Goal: Transaction & Acquisition: Purchase product/service

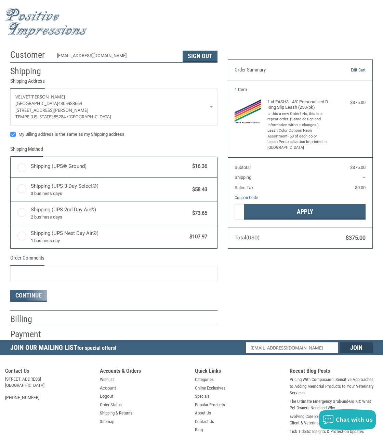
radio input "true"
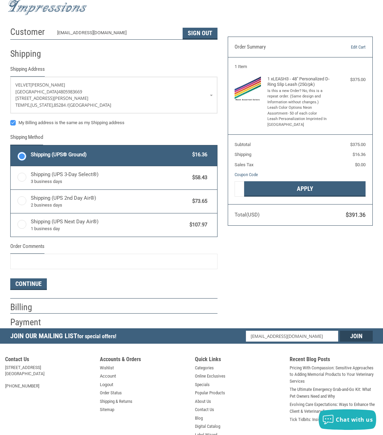
scroll to position [22, 0]
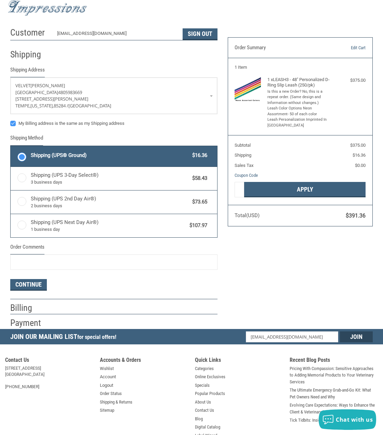
click at [16, 122] on label "My Billing address is the same as my Shipping address" at bounding box center [113, 123] width 207 height 5
click at [11, 120] on input "My Billing address is the same as my Shipping address" at bounding box center [10, 120] width 0 height 0
checkbox input "false"
click at [30, 281] on button "Continue" at bounding box center [28, 285] width 37 height 12
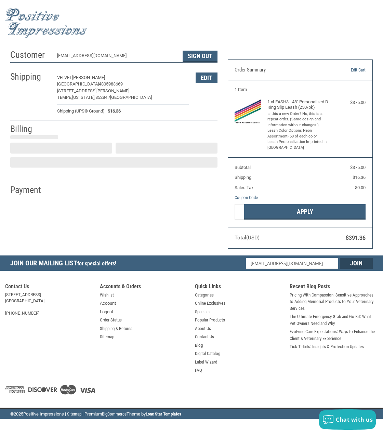
select select "US"
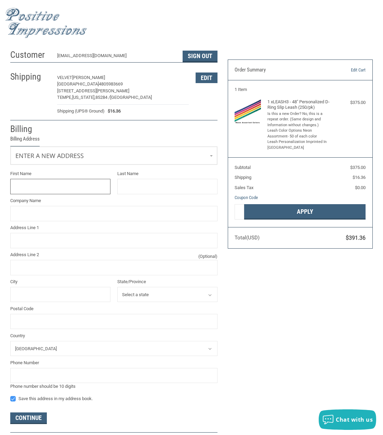
scroll to position [32, 0]
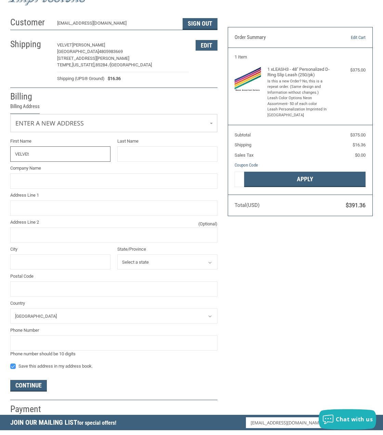
type input "VELVET"
type input "[PERSON_NAME]"
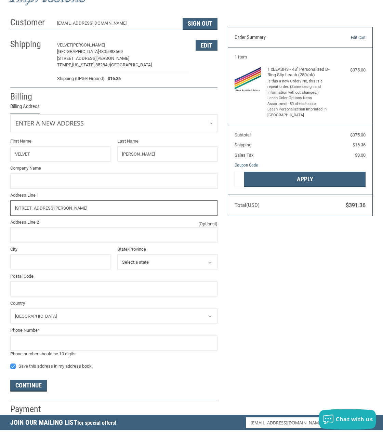
type input "[STREET_ADDRESS][PERSON_NAME]"
type input "FOUNTAIN HILLS"
select select "AZ"
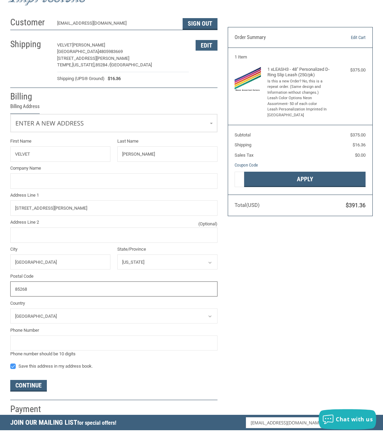
type input "85268"
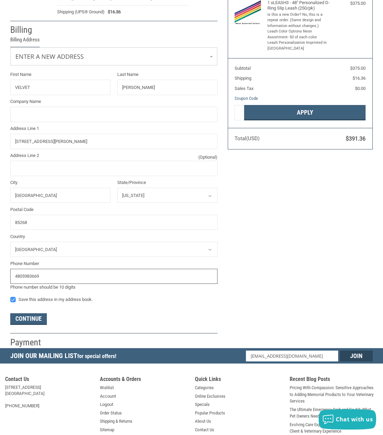
scroll to position [114, 0]
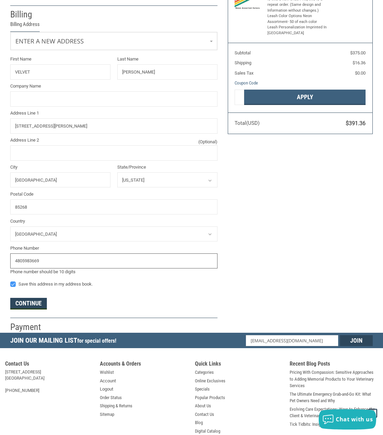
type input "4805983669"
click at [29, 300] on button "Continue" at bounding box center [28, 304] width 37 height 12
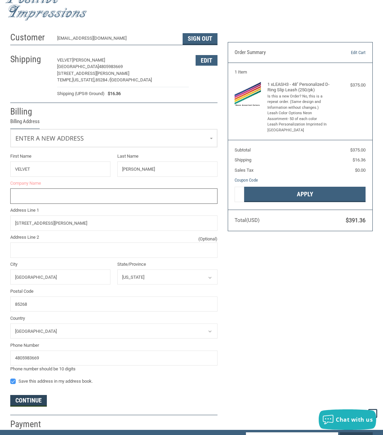
scroll to position [0, 0]
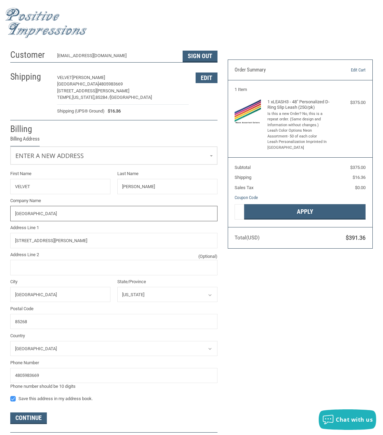
type input "[GEOGRAPHIC_DATA]"
click at [25, 418] on button "Continue" at bounding box center [28, 419] width 37 height 12
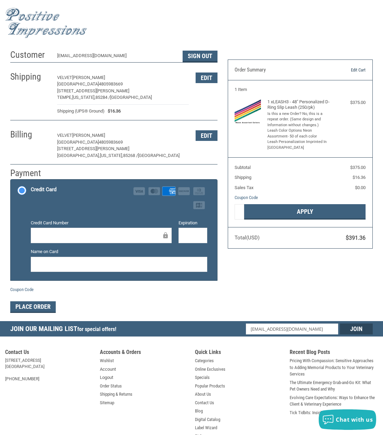
click at [361, 69] on link "Edit Cart" at bounding box center [345, 70] width 42 height 7
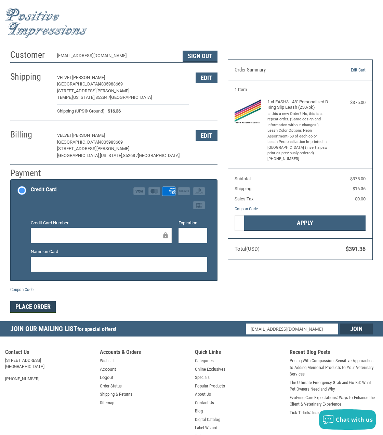
click at [31, 304] on button "Place Order" at bounding box center [33, 307] width 46 height 12
